Goal: Information Seeking & Learning: Learn about a topic

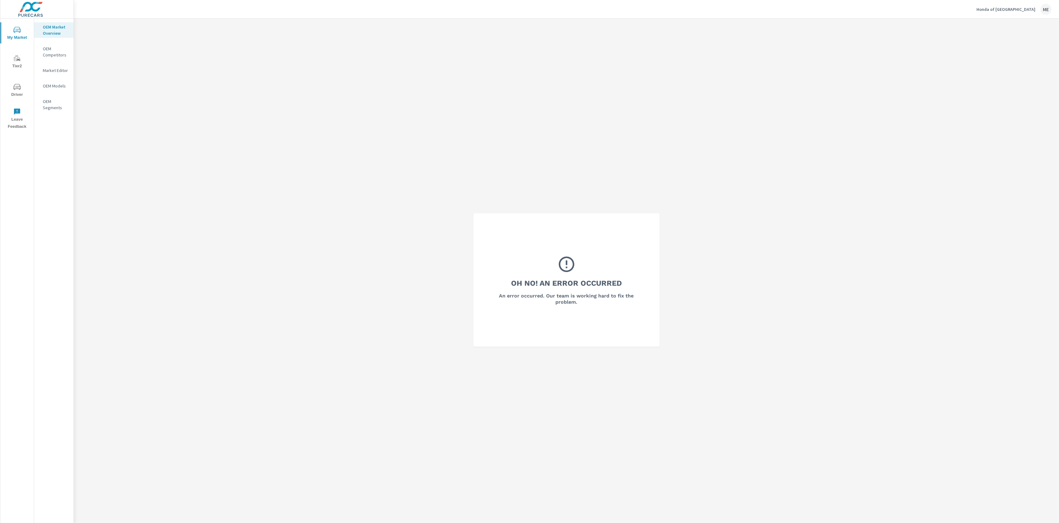
scroll to position [19, 0]
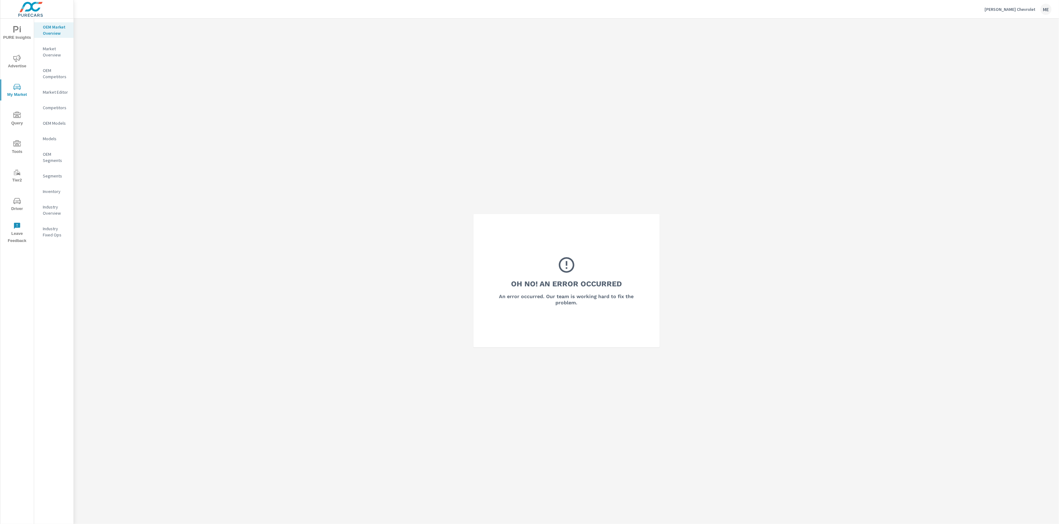
drag, startPoint x: 993, startPoint y: 9, endPoint x: 958, endPoint y: 16, distance: 36.0
click at [965, 11] on div "Reed-Lallier Chevrolet ME" at bounding box center [566, 9] width 970 height 18
click at [950, 62] on div "Oh No! An Error Occurred An error occurred. Our team is working hard to fix the…" at bounding box center [566, 281] width 985 height 524
